Goal: Navigation & Orientation: Find specific page/section

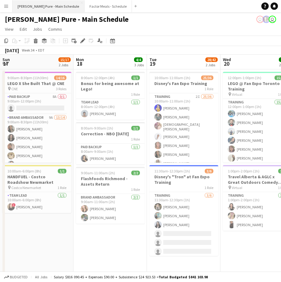
scroll to position [0, 256]
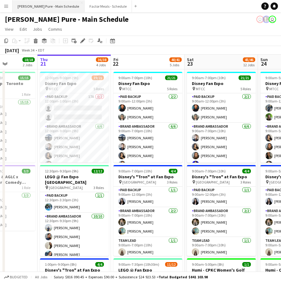
click at [34, 2] on button "[PERSON_NAME] Pure - Main Schedule Close" at bounding box center [49, 6] width 72 height 12
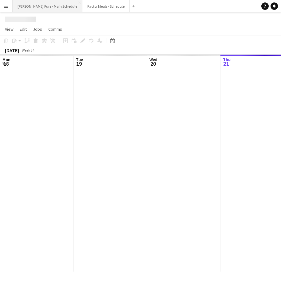
scroll to position [0, 147]
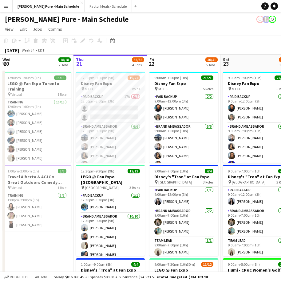
click at [5, 10] on button "Menu" at bounding box center [6, 6] width 12 height 12
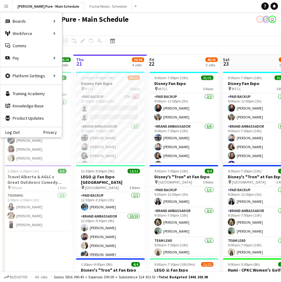
click at [150, 27] on app-page-menu "View Day view expanded Day view collapsed Month view Date picker Jump to [DATE]…" at bounding box center [140, 30] width 281 height 12
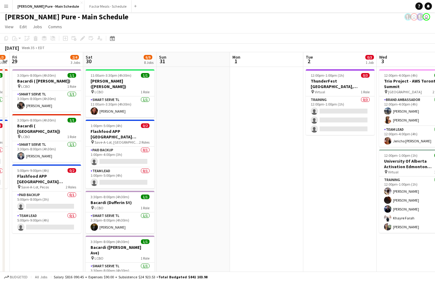
scroll to position [0, 129]
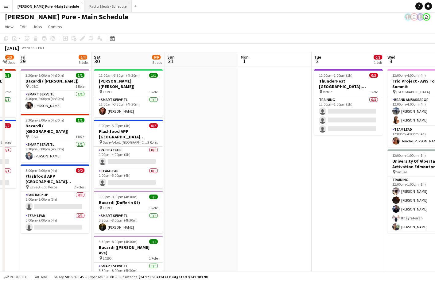
click at [92, 6] on button "Factor Meals - Schedule Close" at bounding box center [107, 6] width 47 height 12
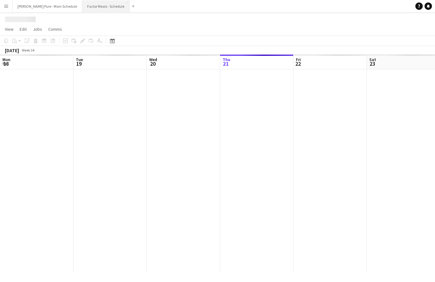
scroll to position [0, 147]
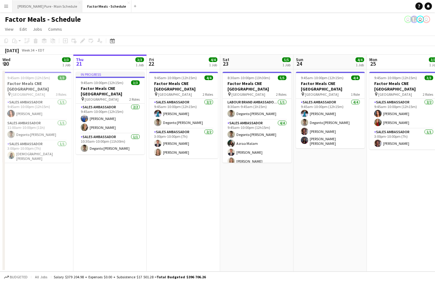
click at [35, 6] on button "[PERSON_NAME] Pure - Main Schedule Close" at bounding box center [48, 6] width 70 height 12
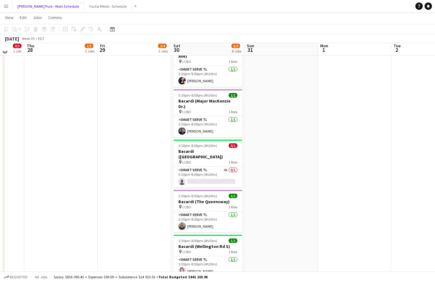
scroll to position [201, 0]
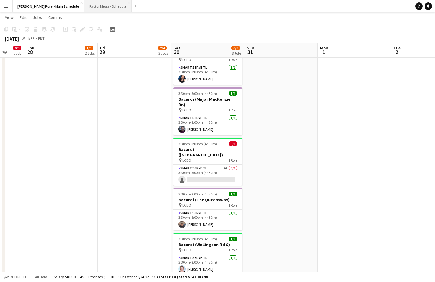
click at [88, 9] on button "Factor Meals - Schedule Close" at bounding box center [107, 6] width 47 height 12
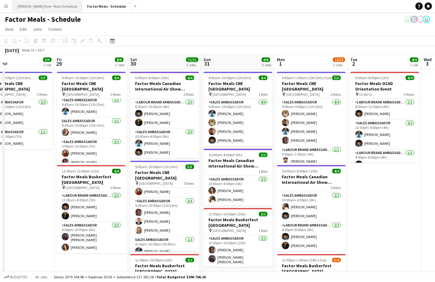
click at [38, 4] on button "[PERSON_NAME] Pure - Main Schedule Close" at bounding box center [48, 6] width 70 height 12
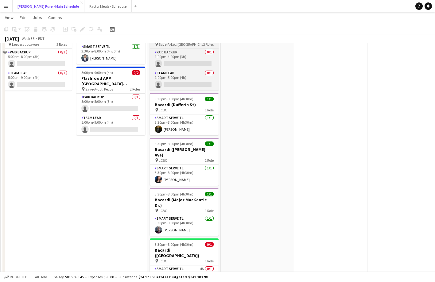
scroll to position [48, 0]
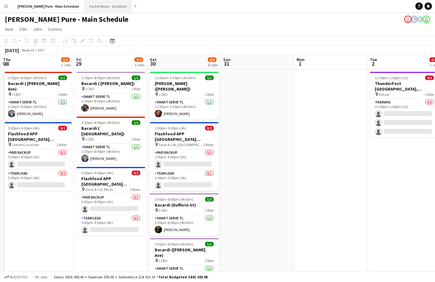
click at [84, 10] on button "Factor Meals - Schedule Close" at bounding box center [107, 6] width 47 height 12
